Goal: Information Seeking & Learning: Find specific fact

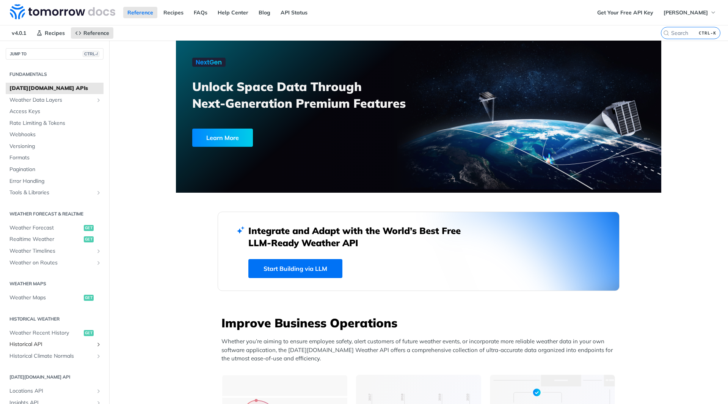
click at [28, 343] on span "Historical API" at bounding box center [51, 345] width 84 height 8
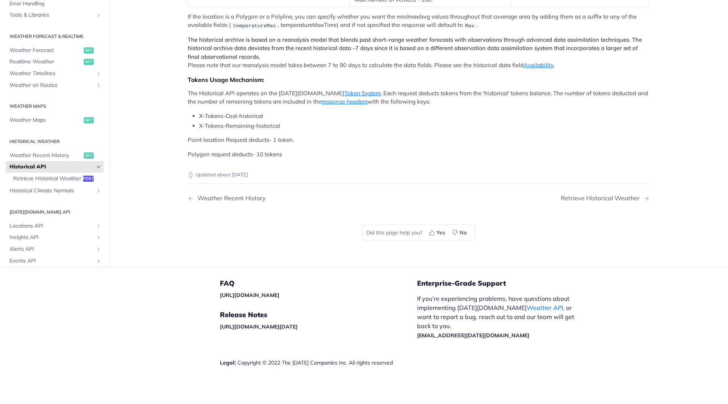
scroll to position [191, 0]
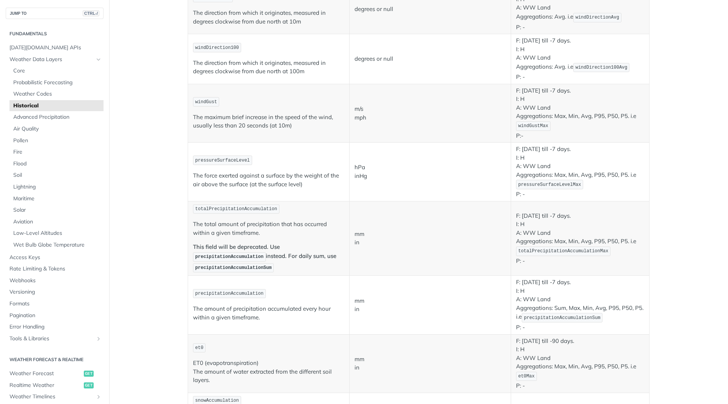
scroll to position [455, 0]
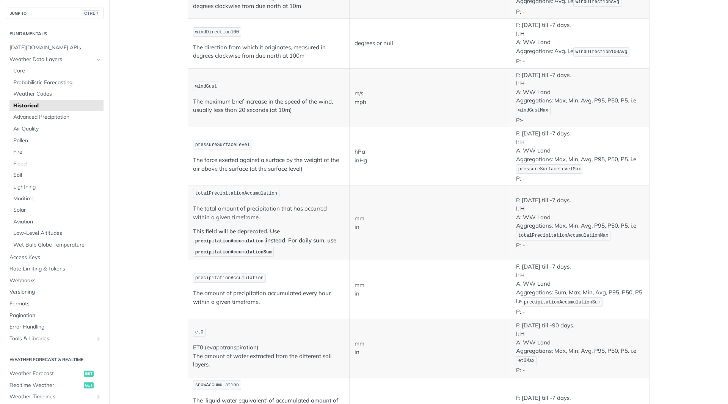
click at [236, 252] on span "precipitationAccumulationSum" at bounding box center [233, 252] width 77 height 5
copy span "precipitationAccumulationSum"
